Goal: Information Seeking & Learning: Find specific fact

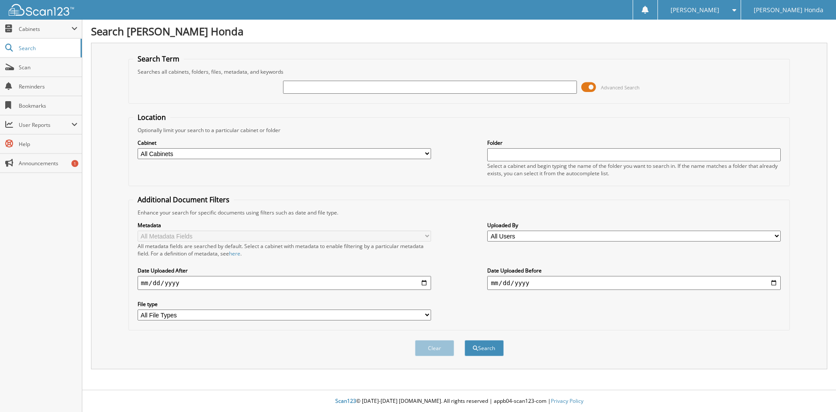
click at [446, 86] on input "text" at bounding box center [430, 87] width 294 height 13
type input "115058899"
click at [465, 340] on button "Search" at bounding box center [484, 348] width 39 height 16
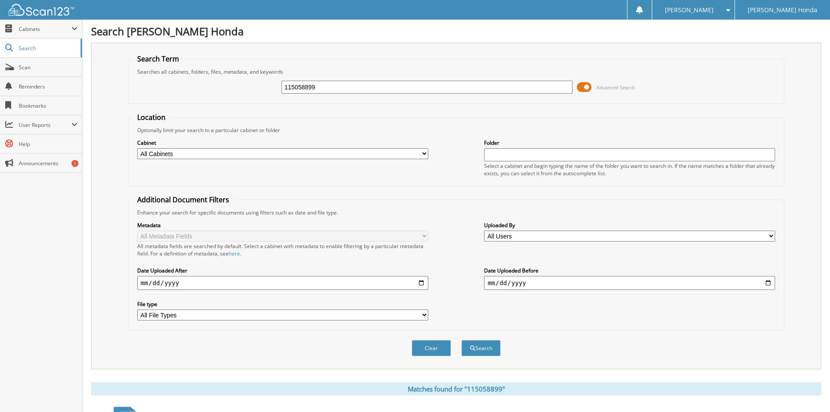
drag, startPoint x: 276, startPoint y: 95, endPoint x: 241, endPoint y: 100, distance: 35.3
click at [242, 100] on fieldset "Search Term Searches all cabinets, folders, files, metadata, and keywords 11505…" at bounding box center [456, 79] width 656 height 50
paste input "115060047"
type input "115060047"
click at [461, 340] on button "Search" at bounding box center [480, 348] width 39 height 16
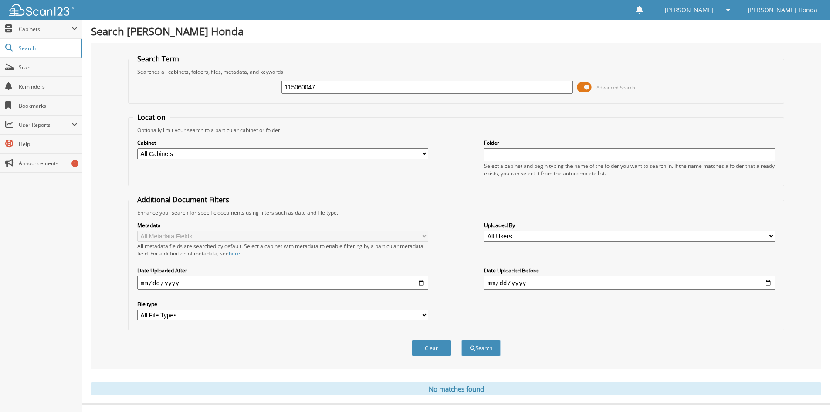
drag, startPoint x: 341, startPoint y: 84, endPoint x: 321, endPoint y: 91, distance: 21.2
click at [323, 90] on input "115060047" at bounding box center [426, 87] width 291 height 13
drag, startPoint x: 315, startPoint y: 91, endPoint x: 283, endPoint y: 91, distance: 31.8
click at [273, 92] on div "115060047 Advanced Search" at bounding box center [456, 87] width 646 height 24
click at [486, 348] on button "Search" at bounding box center [480, 348] width 39 height 16
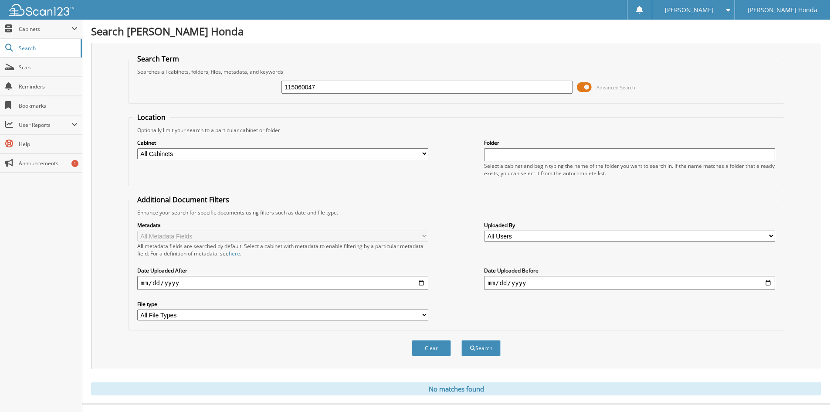
drag, startPoint x: 334, startPoint y: 84, endPoint x: 263, endPoint y: 88, distance: 70.7
click at [252, 90] on div "115060047 Advanced Search" at bounding box center [456, 87] width 646 height 24
click at [344, 85] on input "text" at bounding box center [426, 87] width 291 height 13
type input "115058711"
click at [461, 340] on button "Search" at bounding box center [480, 348] width 39 height 16
